Goal: Task Accomplishment & Management: Manage account settings

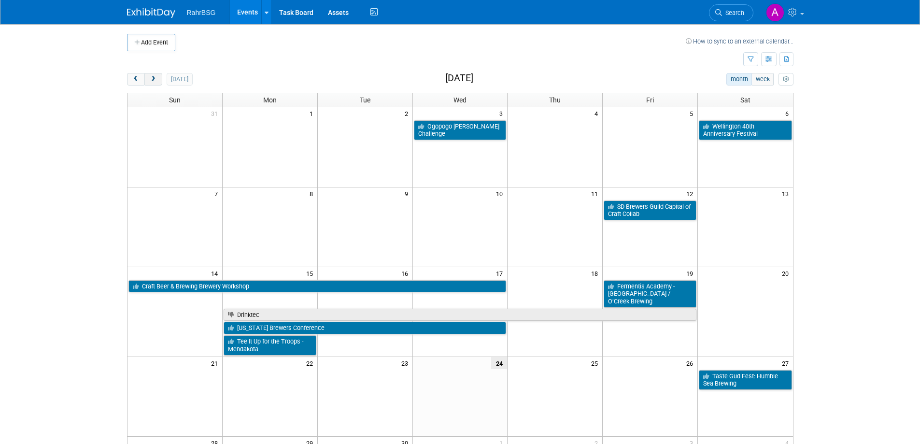
click at [154, 80] on span "next" at bounding box center [153, 79] width 7 height 6
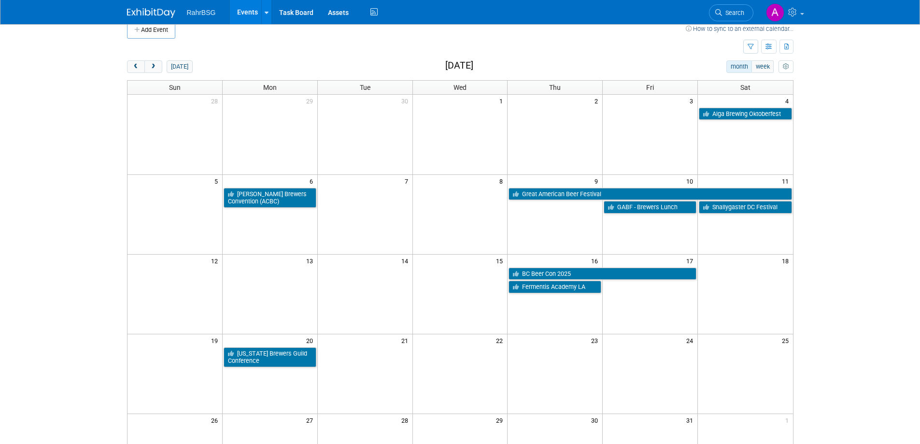
scroll to position [10, 0]
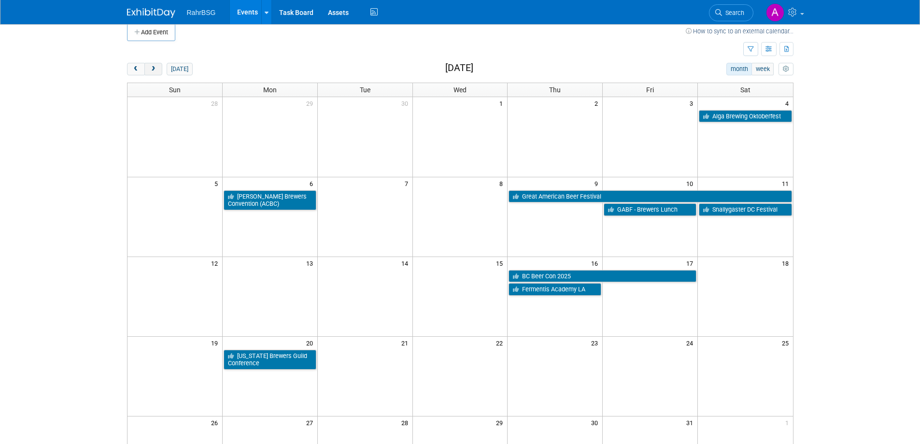
click at [153, 67] on span "next" at bounding box center [153, 69] width 7 height 6
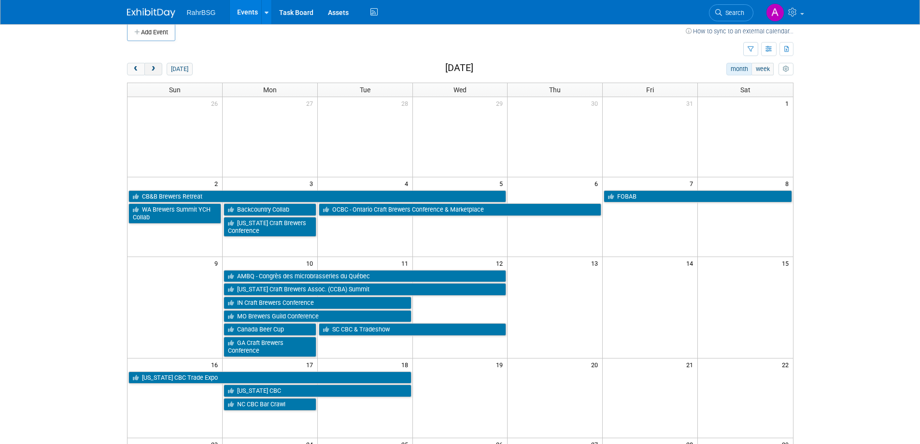
click at [153, 67] on span "next" at bounding box center [153, 69] width 7 height 6
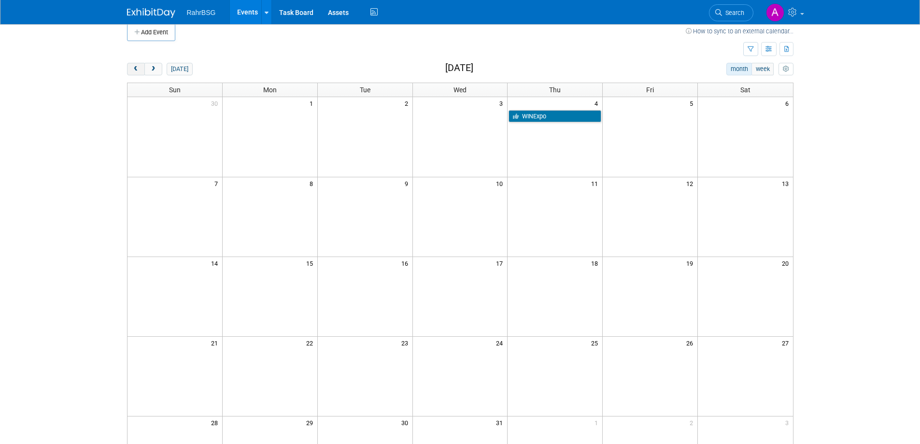
click at [134, 68] on span "prev" at bounding box center [135, 69] width 7 height 6
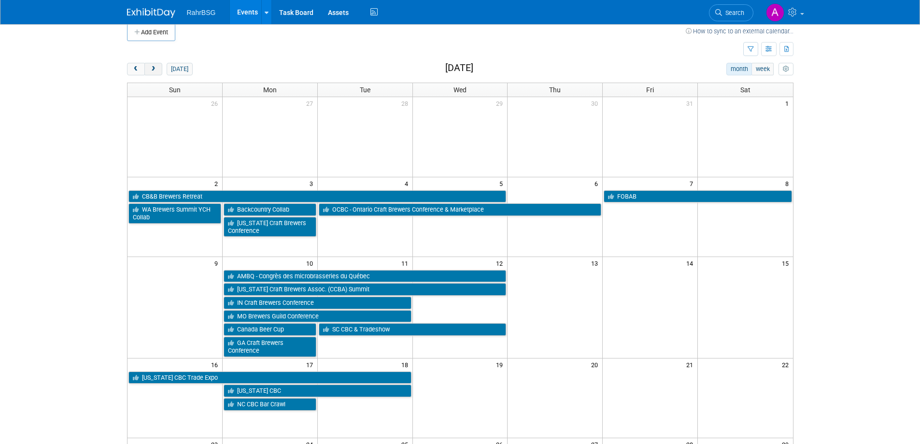
click at [151, 67] on span "next" at bounding box center [153, 69] width 7 height 6
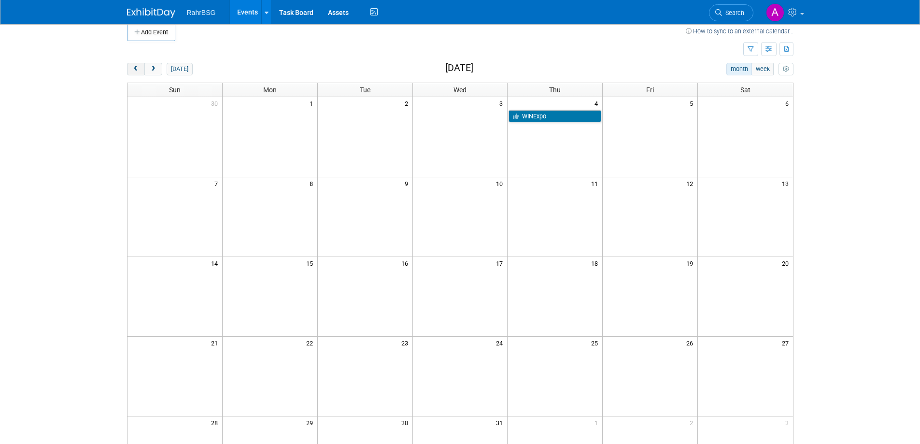
click at [138, 66] on span "prev" at bounding box center [135, 69] width 7 height 6
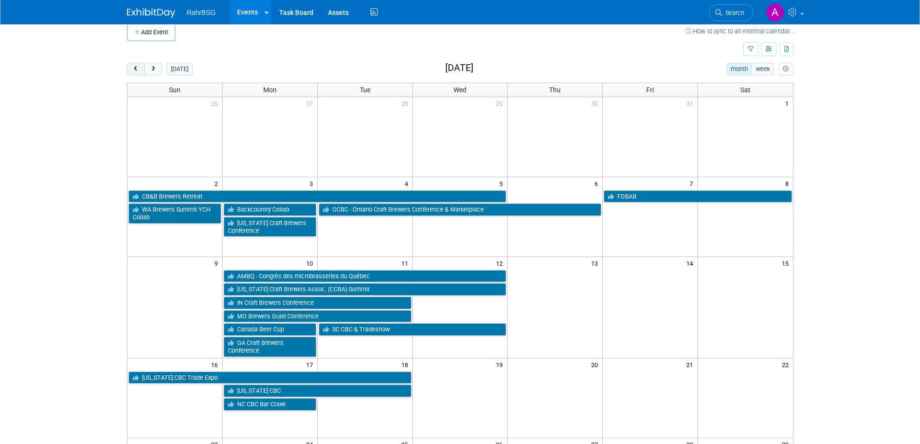
click at [138, 69] on span "prev" at bounding box center [135, 69] width 7 height 6
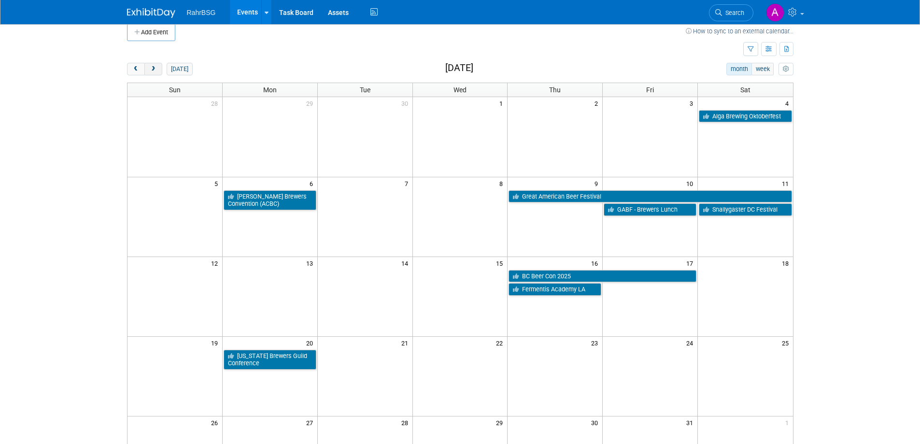
click at [154, 70] on span "next" at bounding box center [153, 69] width 7 height 6
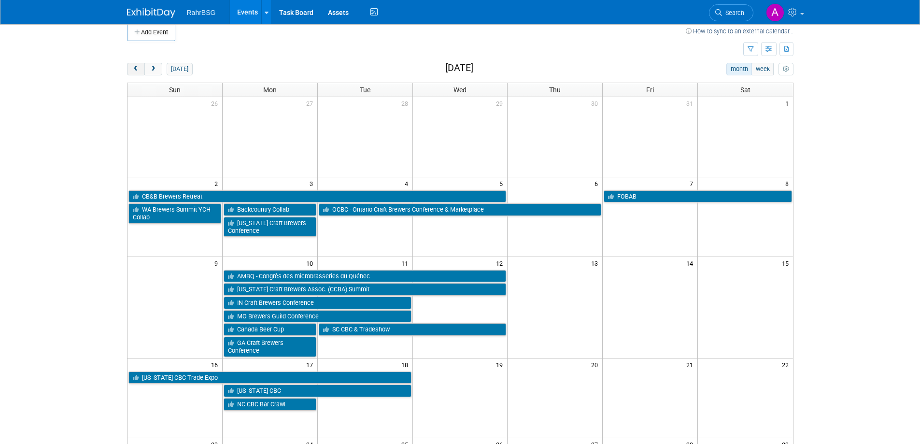
click at [133, 69] on span "prev" at bounding box center [135, 69] width 7 height 6
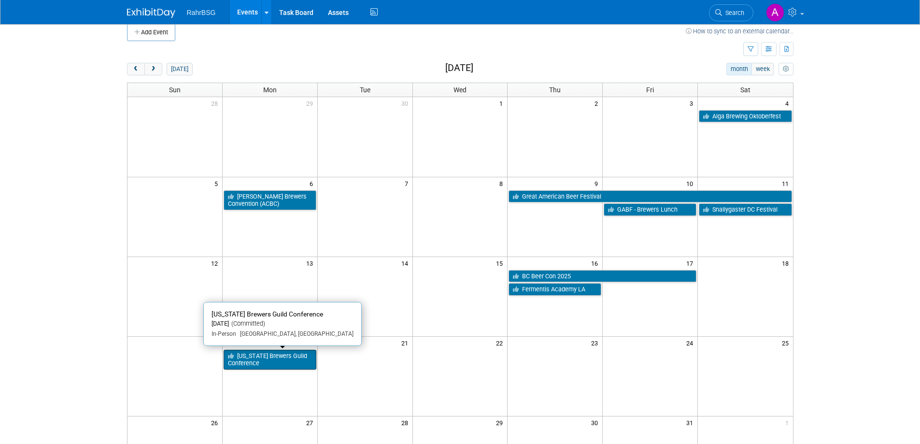
click at [279, 362] on link "[US_STATE] Brewers Guild Conference" at bounding box center [269, 359] width 93 height 20
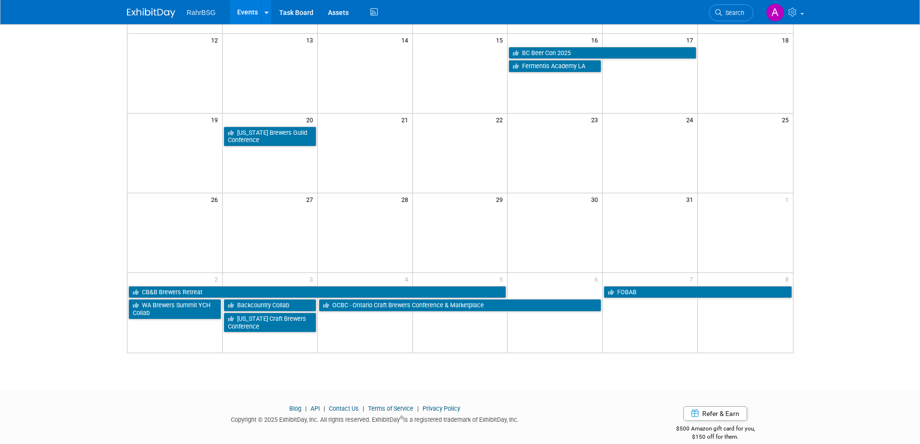
scroll to position [232, 0]
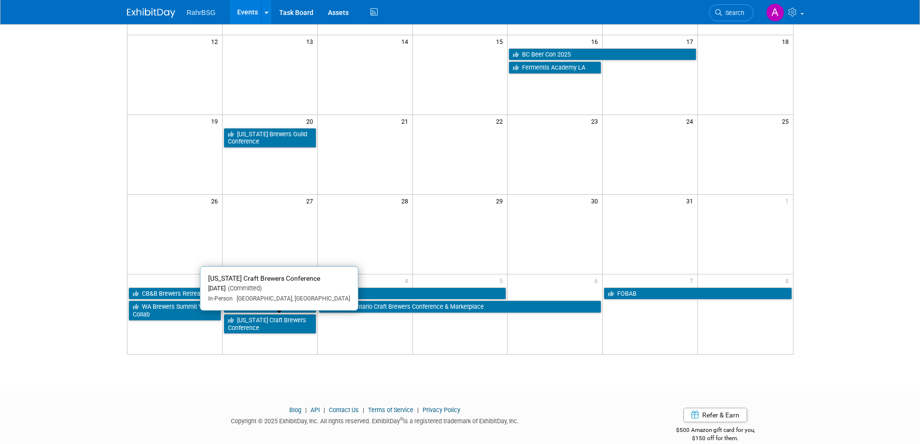
click at [265, 320] on link "[US_STATE] Craft Brewers Conference" at bounding box center [269, 324] width 93 height 20
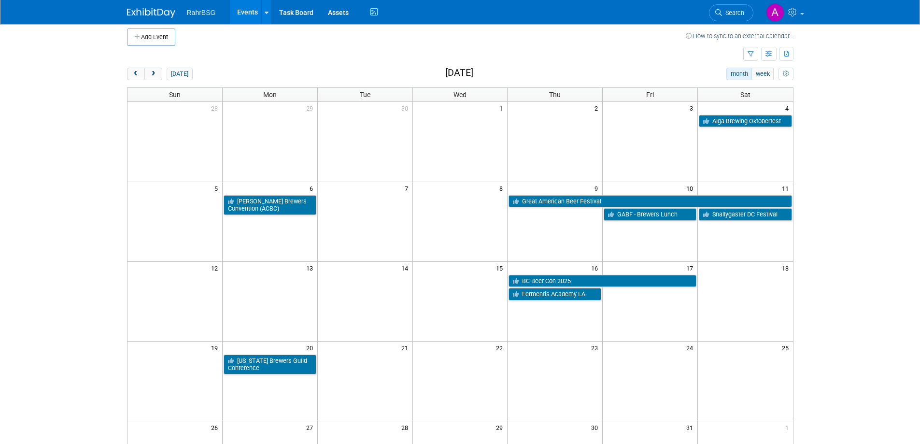
scroll to position [8, 0]
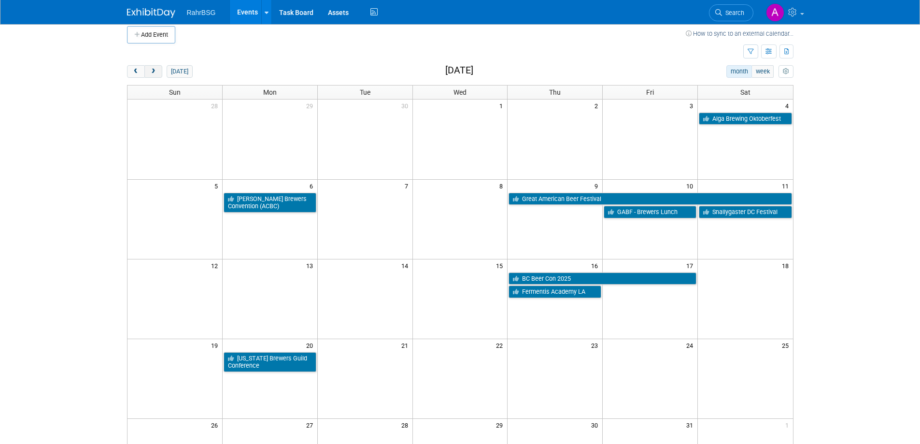
click at [154, 69] on span "next" at bounding box center [153, 72] width 7 height 6
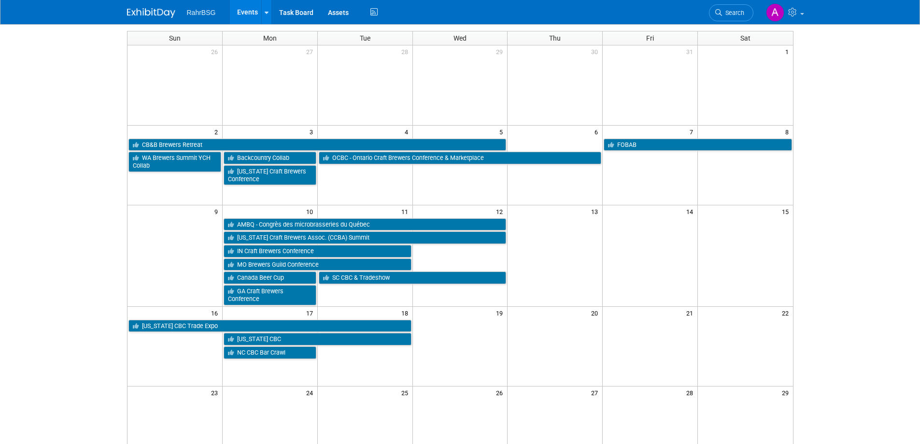
scroll to position [81, 0]
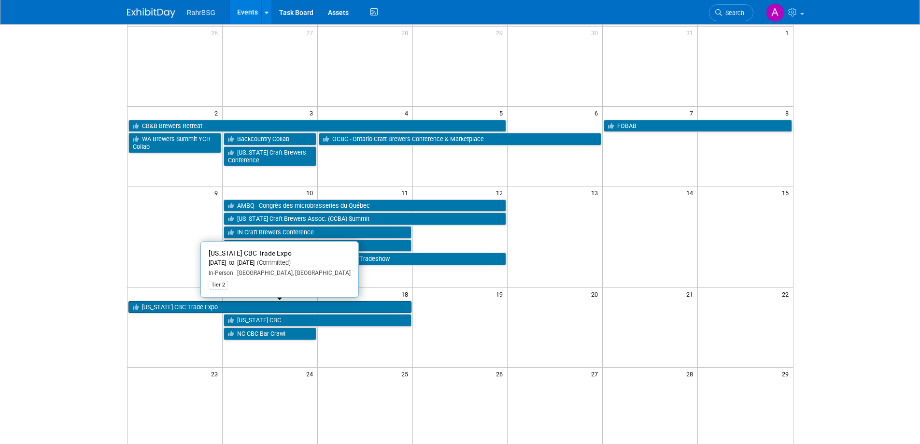
click at [256, 306] on link "North Carolina CBC Trade Expo" at bounding box center [269, 307] width 283 height 13
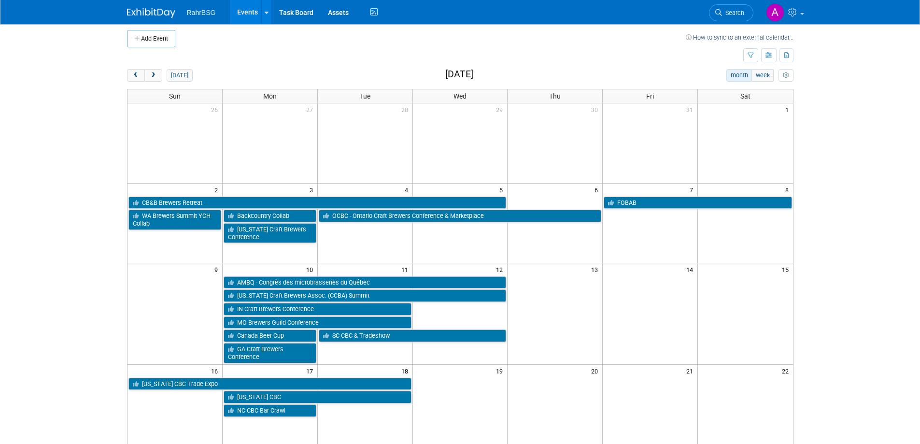
scroll to position [0, 0]
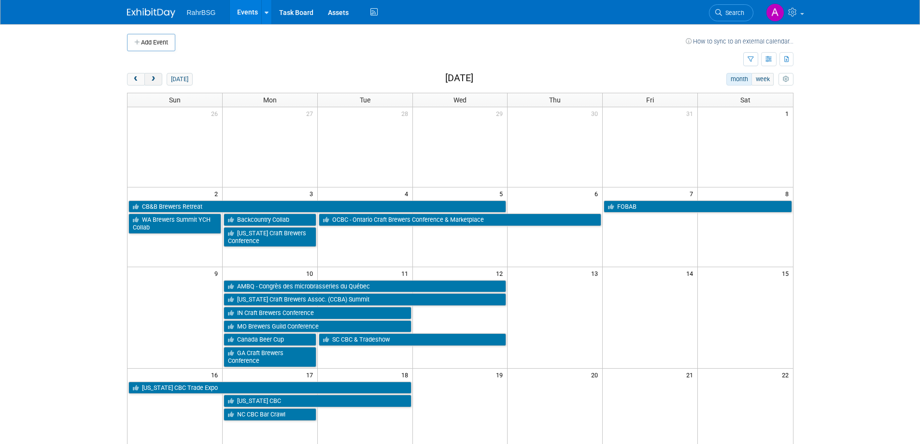
click at [157, 80] on button "next" at bounding box center [153, 79] width 18 height 13
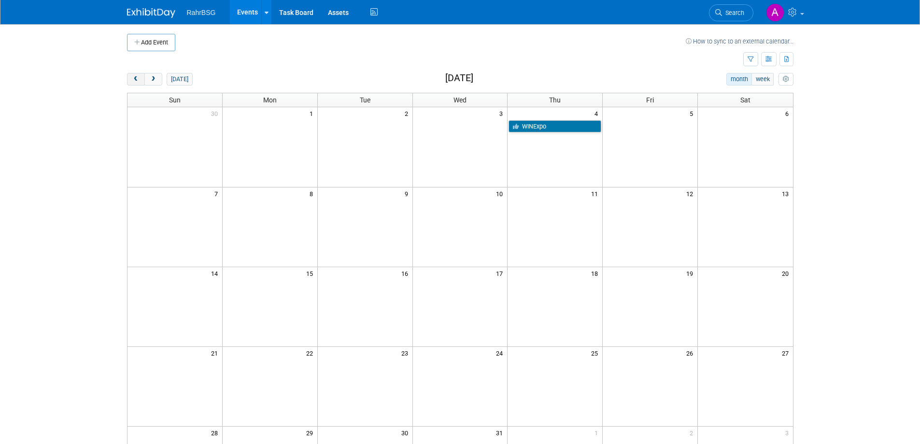
click at [133, 81] on span "prev" at bounding box center [135, 79] width 7 height 6
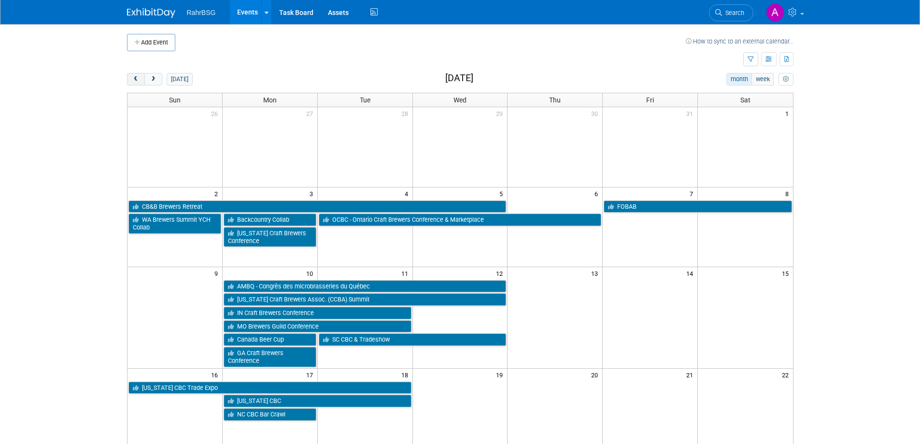
click at [133, 81] on span "prev" at bounding box center [135, 79] width 7 height 6
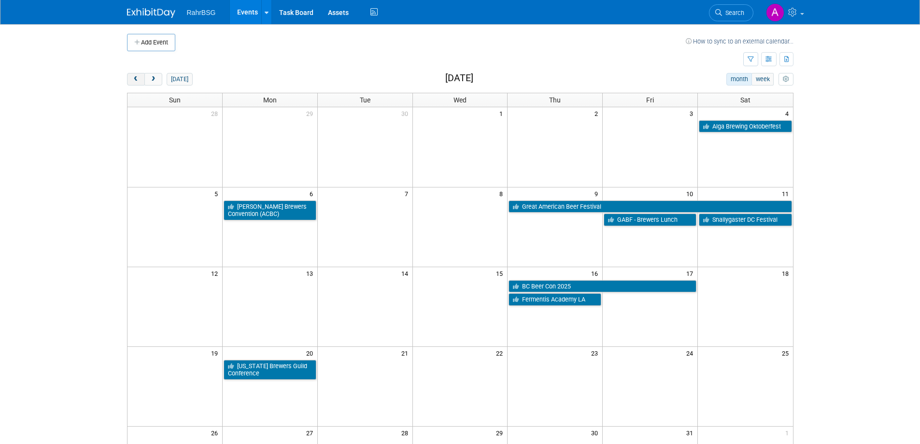
click at [132, 78] on span "prev" at bounding box center [135, 79] width 7 height 6
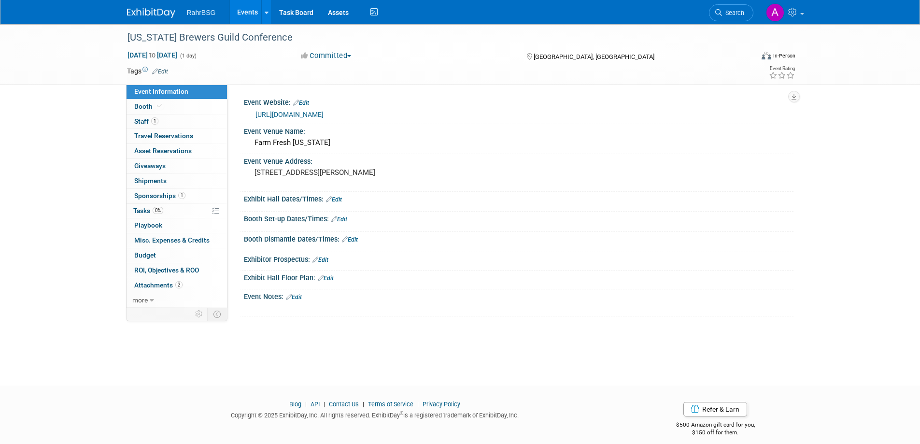
click at [296, 295] on link "Edit" at bounding box center [294, 296] width 16 height 7
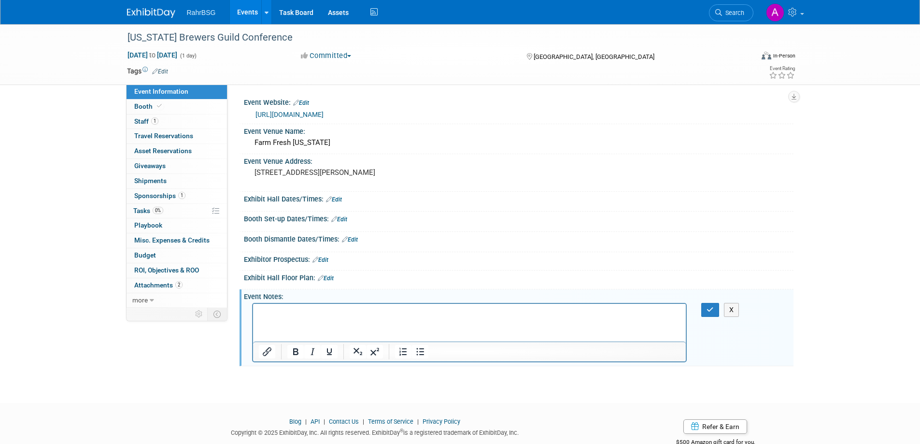
click at [275, 309] on p "Rich Text Area. Press ALT-0 for help." at bounding box center [469, 312] width 422 height 10
click at [709, 308] on icon "button" at bounding box center [709, 309] width 7 height 7
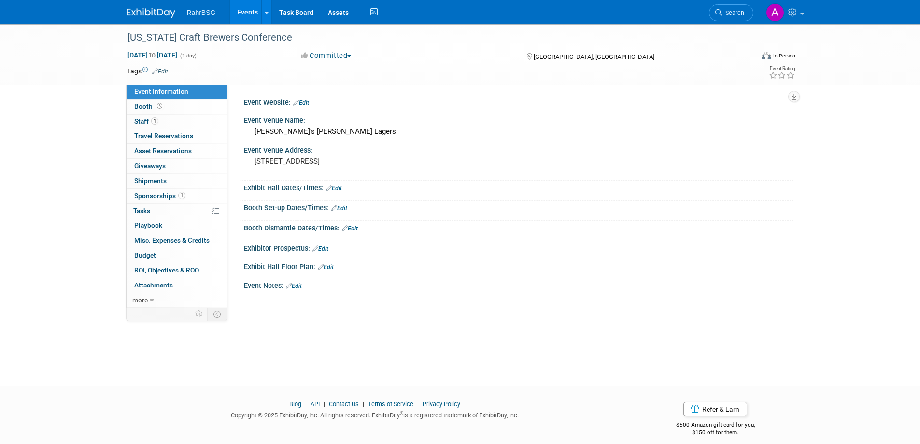
click at [300, 287] on link "Edit" at bounding box center [294, 285] width 16 height 7
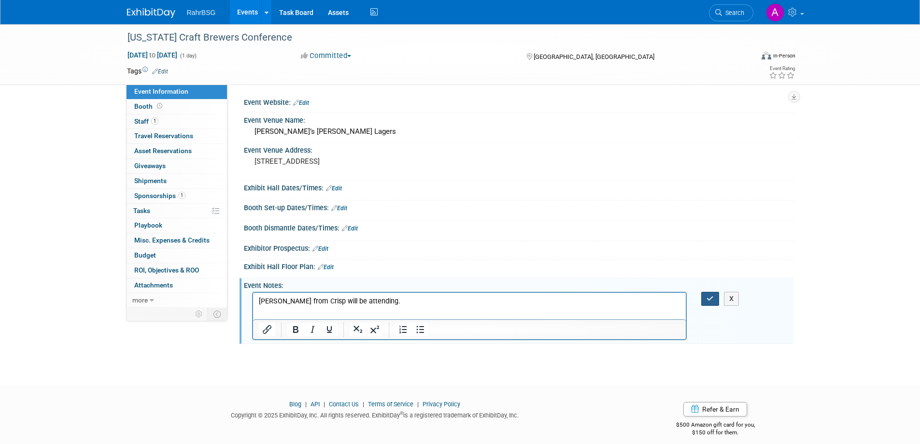
click at [711, 297] on icon "button" at bounding box center [709, 298] width 7 height 7
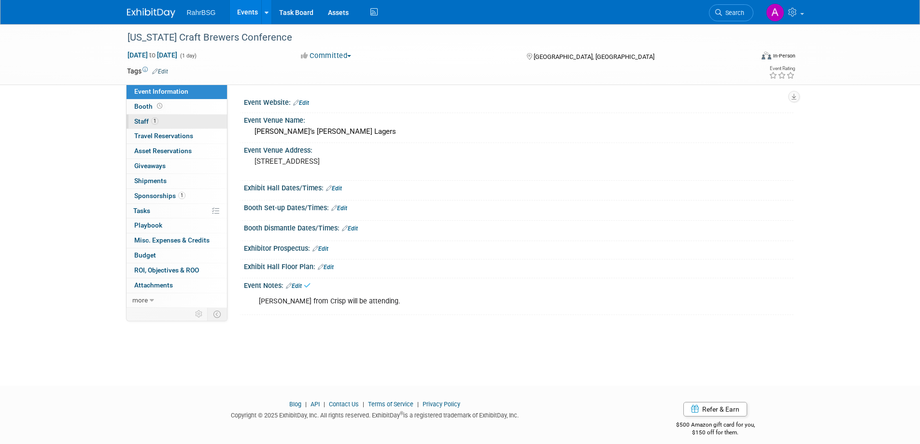
click at [144, 121] on span "Staff 1" at bounding box center [146, 121] width 24 height 8
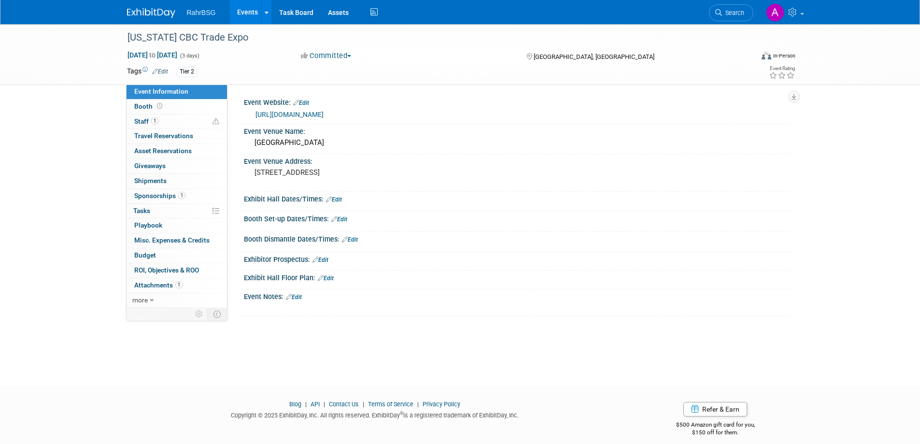
click at [296, 295] on link "Edit" at bounding box center [294, 296] width 16 height 7
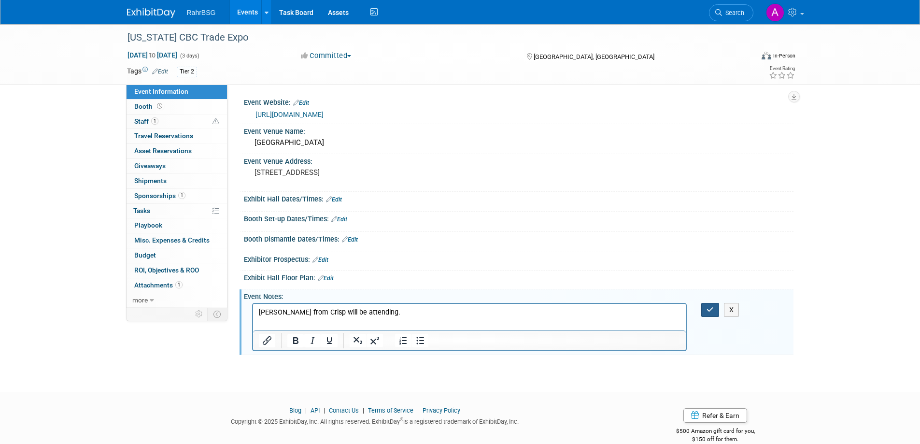
click at [709, 307] on icon "button" at bounding box center [709, 309] width 7 height 7
